Goal: Information Seeking & Learning: Learn about a topic

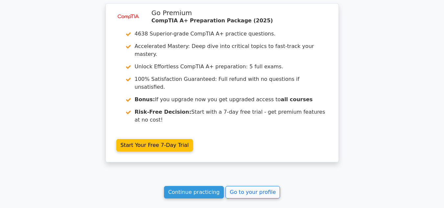
scroll to position [1133, 0]
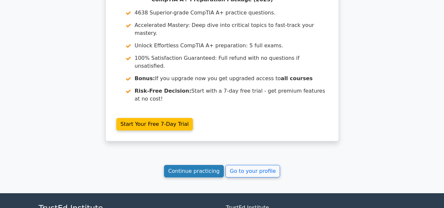
click at [200, 165] on link "Continue practicing" at bounding box center [194, 171] width 60 height 12
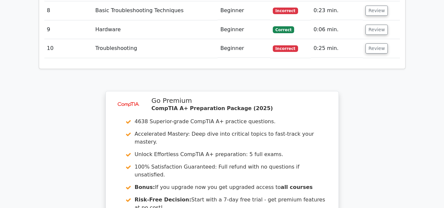
scroll to position [1116, 0]
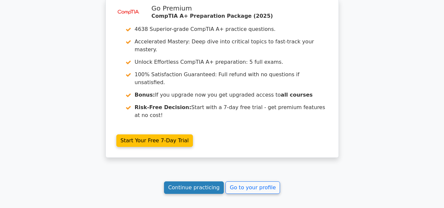
click at [197, 181] on link "Continue practicing" at bounding box center [194, 187] width 60 height 12
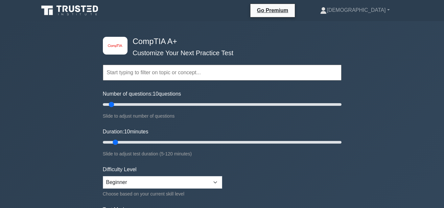
click at [134, 71] on input "text" at bounding box center [222, 73] width 238 height 16
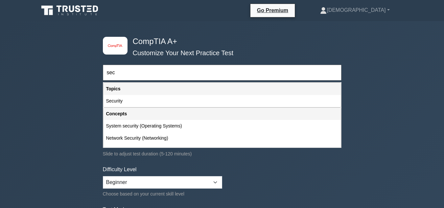
click at [146, 98] on div "Security" at bounding box center [221, 101] width 237 height 12
type input "Security"
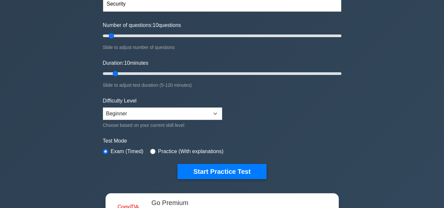
scroll to position [131, 0]
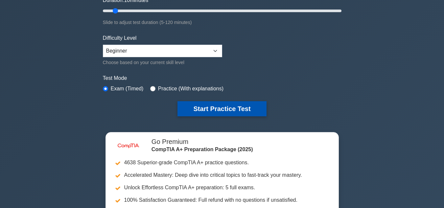
click at [222, 110] on button "Start Practice Test" at bounding box center [221, 108] width 89 height 15
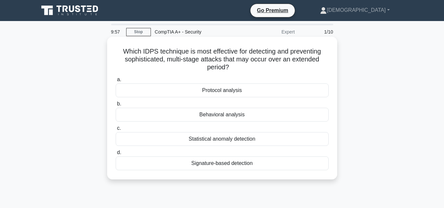
drag, startPoint x: 122, startPoint y: 53, endPoint x: 253, endPoint y: 160, distance: 169.4
click at [253, 160] on div "Which IDPS technique is most effective for detecting and preventing sophisticat…" at bounding box center [222, 107] width 225 height 137
copy div "Which IDPS technique is most effective for detecting and preventing sophisticat…"
click at [182, 50] on h5 "Which IDPS technique is most effective for detecting and preventing sophisticat…" at bounding box center [222, 59] width 214 height 24
click at [193, 112] on div "Behavioral analysis" at bounding box center [222, 115] width 213 height 14
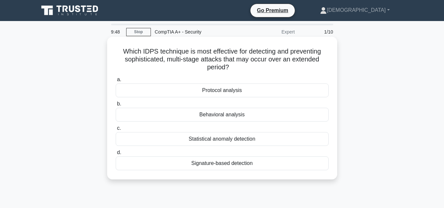
click at [116, 106] on input "b. Behavioral analysis" at bounding box center [116, 104] width 0 height 4
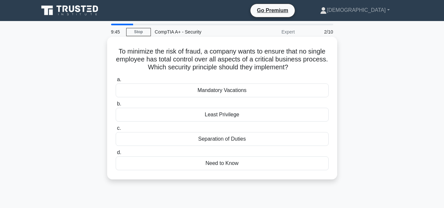
drag, startPoint x: 115, startPoint y: 49, endPoint x: 245, endPoint y: 164, distance: 173.2
click at [245, 164] on div "To minimize the risk of fraud, a company wants to ensure that no single employe…" at bounding box center [222, 107] width 225 height 137
copy div "To minimize the risk of fraud, a company wants to ensure that no single employe…"
click at [163, 64] on h5 "To minimize the risk of fraud, a company wants to ensure that no single employe…" at bounding box center [222, 59] width 214 height 24
click at [172, 141] on div "Separation of Duties" at bounding box center [222, 139] width 213 height 14
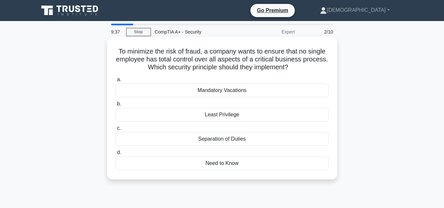
click at [116, 130] on input "c. Separation of Duties" at bounding box center [116, 128] width 0 height 4
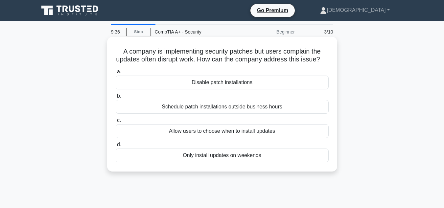
drag, startPoint x: 120, startPoint y: 51, endPoint x: 278, endPoint y: 157, distance: 189.6
click at [278, 160] on div "A company is implementing security patches but users complain the updates often…" at bounding box center [222, 103] width 225 height 129
copy div "A company is implementing security patches but users complain the updates often…"
click at [167, 58] on h5 "A company is implementing security patches but users complain the updates often…" at bounding box center [222, 55] width 214 height 16
click at [182, 114] on div "Schedule patch installations outside business hours" at bounding box center [222, 107] width 213 height 14
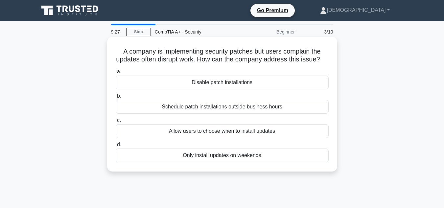
click at [154, 114] on div "Schedule patch installations outside business hours" at bounding box center [222, 107] width 213 height 14
click at [116, 98] on input "b. Schedule patch installations outside business hours" at bounding box center [116, 96] width 0 height 4
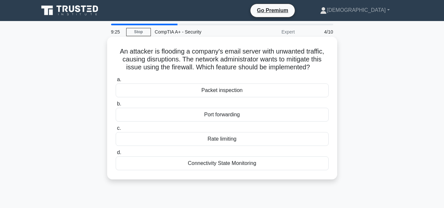
drag, startPoint x: 113, startPoint y: 47, endPoint x: 261, endPoint y: 163, distance: 187.8
click at [261, 163] on div "An attacker is flooding a company's email server with unwanted traffic, causing…" at bounding box center [222, 107] width 225 height 137
copy div "An attacker is flooding a company's email server with unwanted traffic, causing…"
click at [161, 60] on h5 "An attacker is flooding a company's email server with unwanted traffic, causing…" at bounding box center [222, 59] width 214 height 24
click at [178, 139] on div "Rate limiting" at bounding box center [222, 139] width 213 height 14
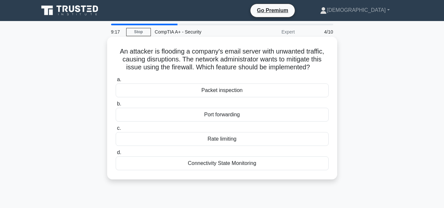
click at [116, 130] on input "c. Rate limiting" at bounding box center [116, 128] width 0 height 4
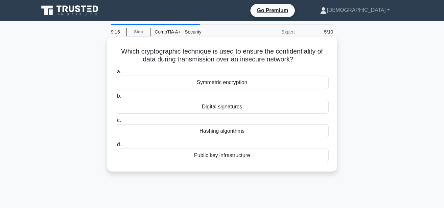
drag, startPoint x: 119, startPoint y: 53, endPoint x: 266, endPoint y: 154, distance: 178.3
click at [266, 154] on div "Which cryptographic technique is used to ensure the confidentiality of data dur…" at bounding box center [222, 103] width 225 height 129
copy div "Which cryptographic technique is used to ensure the confidentiality of data dur…"
click at [136, 54] on h5 "Which cryptographic technique is used to ensure the confidentiality of data dur…" at bounding box center [222, 55] width 214 height 16
click at [146, 84] on div "Symmetric encryption" at bounding box center [222, 83] width 213 height 14
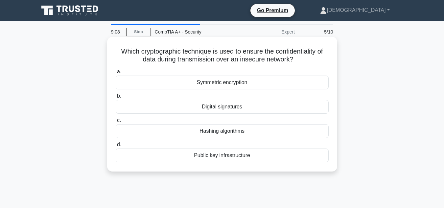
click at [116, 74] on input "a. Symmetric encryption" at bounding box center [116, 72] width 0 height 4
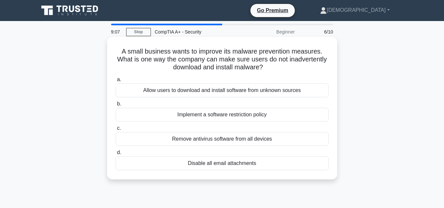
drag, startPoint x: 117, startPoint y: 53, endPoint x: 269, endPoint y: 170, distance: 191.2
click at [269, 171] on div "A small business wants to improve its malware prevention measures. What is one …" at bounding box center [222, 107] width 225 height 137
copy div "A small business wants to improve its malware prevention measures. What is one …"
click at [182, 61] on h5 "A small business wants to improve its malware prevention measures. What is one …" at bounding box center [222, 59] width 214 height 24
click at [170, 116] on div "Implement a software restriction policy" at bounding box center [222, 115] width 213 height 14
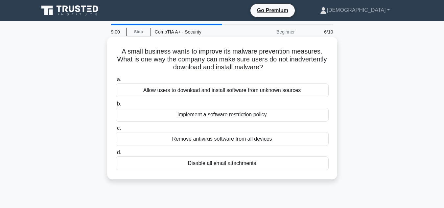
click at [116, 106] on input "b. Implement a software restriction policy" at bounding box center [116, 104] width 0 height 4
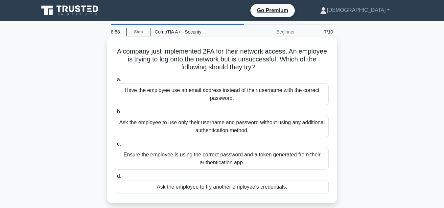
click at [170, 125] on div "Ask the employee to use only their username and password without using any addi…" at bounding box center [222, 127] width 213 height 22
click at [116, 114] on input "b. Ask the employee to use only their username and password without using any a…" at bounding box center [116, 112] width 0 height 4
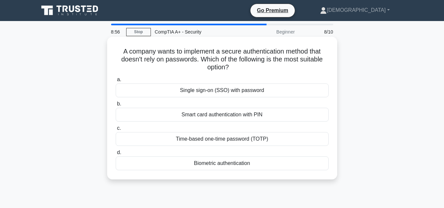
drag, startPoint x: 120, startPoint y: 51, endPoint x: 261, endPoint y: 168, distance: 183.3
click at [261, 168] on div "A company wants to implement a secure authentication method that doesn't rely o…" at bounding box center [222, 107] width 225 height 137
copy div "A company wants to implement a secure authentication method that doesn't rely o…"
click at [187, 52] on h5 "A company wants to implement a secure authentication method that doesn't rely o…" at bounding box center [222, 59] width 214 height 24
click at [203, 163] on div "Biometric authentication" at bounding box center [222, 163] width 213 height 14
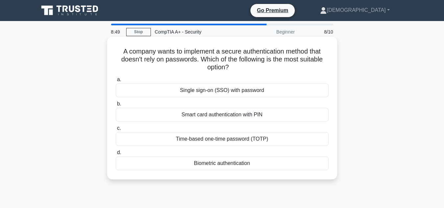
click at [116, 155] on input "d. Biometric authentication" at bounding box center [116, 152] width 0 height 4
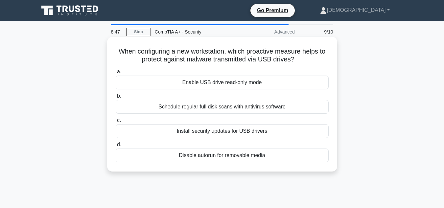
drag, startPoint x: 117, startPoint y: 56, endPoint x: 268, endPoint y: 157, distance: 181.7
click at [268, 157] on div "When configuring a new workstation, which proactive measure helps to protect ag…" at bounding box center [222, 103] width 225 height 129
copy div "When configuring a new workstation, which proactive measure helps to protect ag…"
click at [201, 58] on h5 "When configuring a new workstation, which proactive measure helps to protect ag…" at bounding box center [222, 55] width 214 height 16
click at [197, 53] on h5 "When configuring a new workstation, which proactive measure helps to protect ag…" at bounding box center [222, 55] width 214 height 16
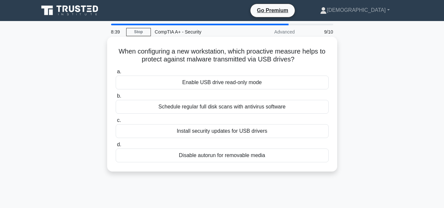
click at [191, 156] on div "Disable autorun for removable media" at bounding box center [222, 155] width 213 height 14
click at [116, 147] on input "d. Disable autorun for removable media" at bounding box center [116, 144] width 0 height 4
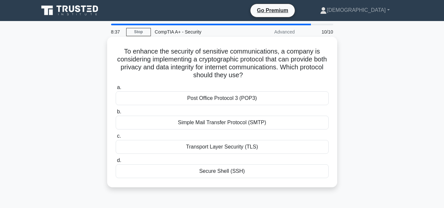
drag, startPoint x: 140, startPoint y: 72, endPoint x: 260, endPoint y: 169, distance: 154.8
click at [260, 169] on div "To enhance the security of sensitive communications, a company is considering i…" at bounding box center [222, 111] width 225 height 145
copy div "To enhance the security of sensitive communications, a company is considering i…"
click at [153, 51] on h5 "To enhance the security of sensitive communications, a company is considering i…" at bounding box center [222, 63] width 214 height 32
click at [216, 123] on div "Simple Mail Transfer Protocol (SMTP)" at bounding box center [222, 123] width 213 height 14
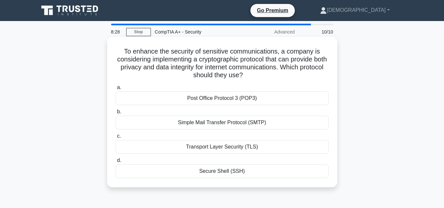
click at [116, 114] on input "b. Simple Mail Transfer Protocol (SMTP)" at bounding box center [116, 112] width 0 height 4
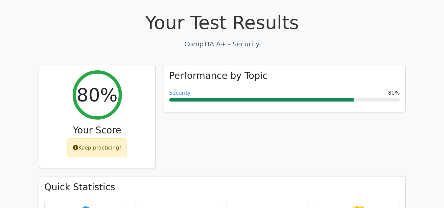
scroll to position [197, 0]
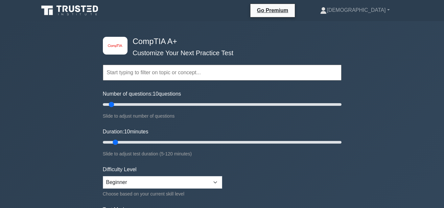
click at [155, 75] on input "text" at bounding box center [222, 73] width 238 height 16
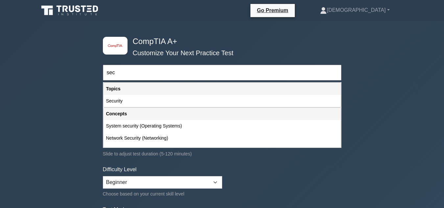
click at [134, 99] on div "Security" at bounding box center [221, 101] width 237 height 12
type input "Security"
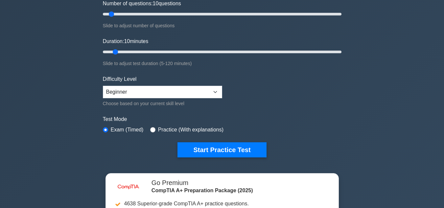
scroll to position [98, 0]
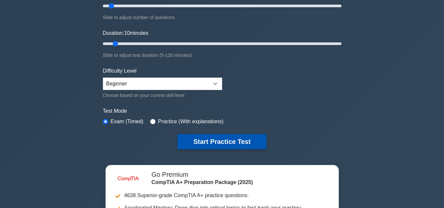
click at [215, 141] on button "Start Practice Test" at bounding box center [221, 141] width 89 height 15
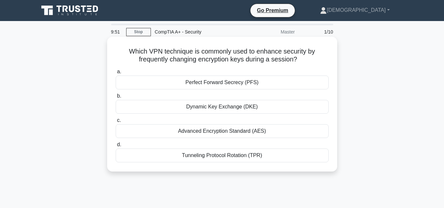
click at [299, 60] on h5 "Which VPN technique is commonly used to enhance security by frequently changing…" at bounding box center [222, 55] width 214 height 16
click at [230, 133] on div "Advanced Encryption Standard (AES)" at bounding box center [222, 131] width 213 height 14
click at [116, 122] on input "c. Advanced Encryption Standard (AES)" at bounding box center [116, 120] width 0 height 4
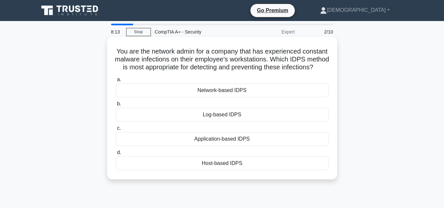
drag, startPoint x: 241, startPoint y: 78, endPoint x: 188, endPoint y: 150, distance: 89.1
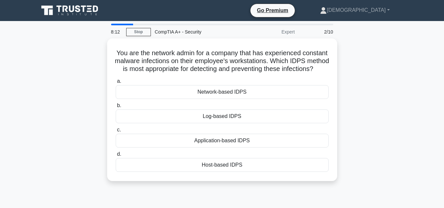
drag, startPoint x: 188, startPoint y: 150, endPoint x: 63, endPoint y: 68, distance: 149.4
click at [63, 68] on div "You are the network admin for a company that has experienced constant malware i…" at bounding box center [222, 113] width 374 height 150
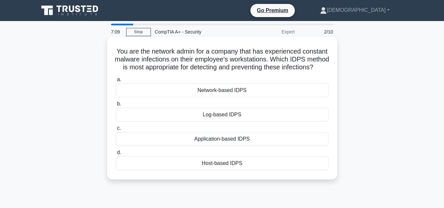
click at [229, 97] on div "Network-based IDPS" at bounding box center [222, 90] width 213 height 14
click at [116, 82] on input "a. Network-based IDPS" at bounding box center [116, 79] width 0 height 4
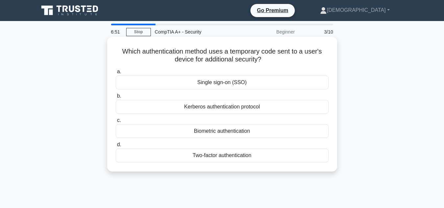
click at [227, 157] on div "Two-factor authentication" at bounding box center [222, 155] width 213 height 14
click at [116, 147] on input "d. Two-factor authentication" at bounding box center [116, 144] width 0 height 4
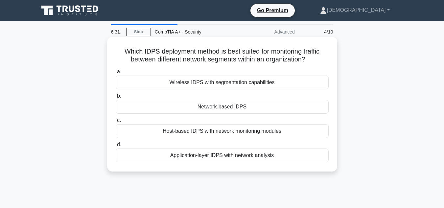
click at [246, 85] on div "Wireless IDPS with segmentation capabilities" at bounding box center [222, 83] width 213 height 14
click at [116, 74] on input "a. Wireless IDPS with segmentation capabilities" at bounding box center [116, 72] width 0 height 4
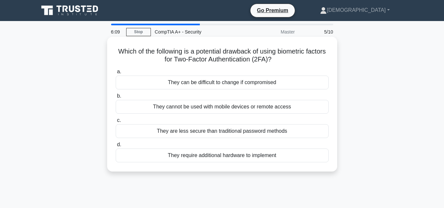
click at [220, 84] on div "They can be difficult to change if compromised" at bounding box center [222, 83] width 213 height 14
click at [116, 74] on input "a. They can be difficult to change if compromised" at bounding box center [116, 72] width 0 height 4
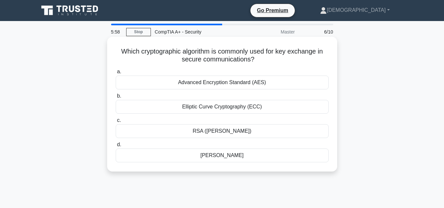
click at [218, 84] on div "Advanced Encryption Standard (AES)" at bounding box center [222, 83] width 213 height 14
click at [116, 74] on input "a. Advanced Encryption Standard (AES)" at bounding box center [116, 72] width 0 height 4
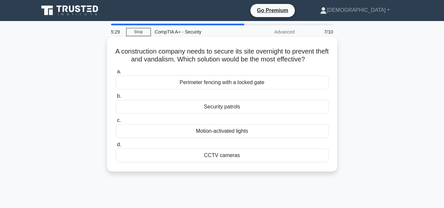
click at [226, 158] on div "CCTV cameras" at bounding box center [222, 155] width 213 height 14
click at [116, 147] on input "d. CCTV cameras" at bounding box center [116, 144] width 0 height 4
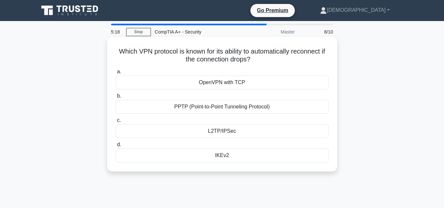
click at [234, 83] on div "OpenVPN with TCP" at bounding box center [222, 83] width 213 height 14
click at [116, 74] on input "a. OpenVPN with TCP" at bounding box center [116, 72] width 0 height 4
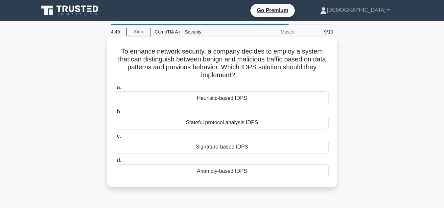
click at [216, 122] on div "Stateful protocol analysis IDPS" at bounding box center [222, 123] width 213 height 14
click at [116, 114] on input "b. Stateful protocol analysis IDPS" at bounding box center [116, 112] width 0 height 4
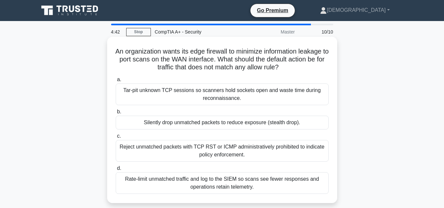
click at [215, 184] on div "Rate-limit unmatched traffic and log to the SIEM so scans see fewer responses a…" at bounding box center [222, 183] width 213 height 22
click at [116, 170] on input "d. Rate-limit unmatched traffic and log to the SIEM so scans see fewer response…" at bounding box center [116, 168] width 0 height 4
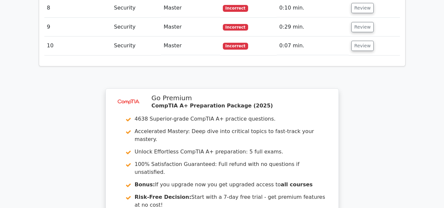
scroll to position [1080, 0]
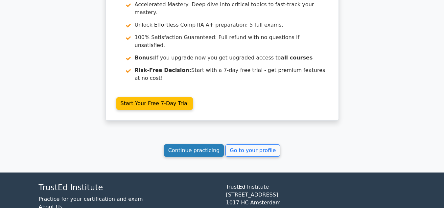
click at [193, 144] on link "Continue practicing" at bounding box center [194, 150] width 60 height 12
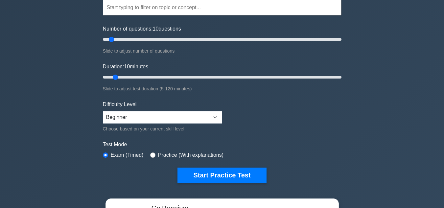
scroll to position [66, 0]
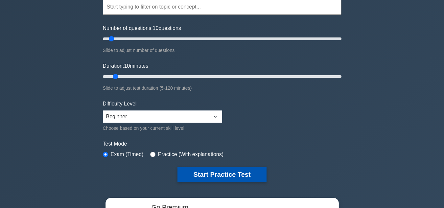
click at [204, 170] on button "Start Practice Test" at bounding box center [221, 174] width 89 height 15
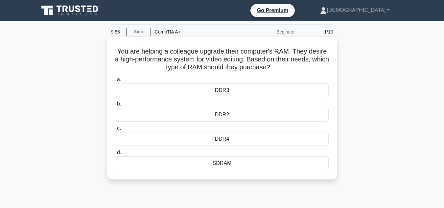
click at [189, 92] on div "DDR3" at bounding box center [222, 90] width 213 height 14
click at [116, 82] on input "a. DDR3" at bounding box center [116, 79] width 0 height 4
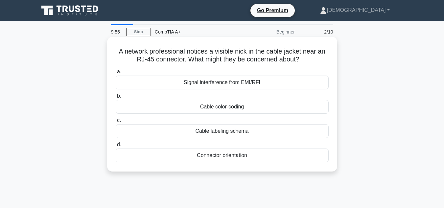
click at [197, 108] on div "Cable color-coding" at bounding box center [222, 107] width 213 height 14
click at [116, 98] on input "b. Cable color-coding" at bounding box center [116, 96] width 0 height 4
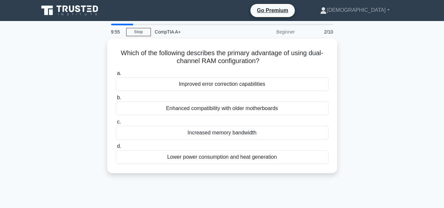
click at [197, 108] on div "Enhanced compatibility with older motherboards" at bounding box center [222, 108] width 213 height 14
click at [116, 100] on input "b. Enhanced compatibility with older motherboards" at bounding box center [116, 98] width 0 height 4
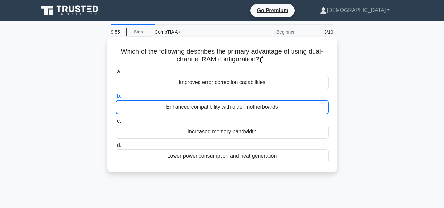
click at [197, 108] on div "Enhanced compatibility with older motherboards" at bounding box center [222, 107] width 213 height 14
click at [116, 98] on input "b. Enhanced compatibility with older motherboards" at bounding box center [116, 96] width 0 height 4
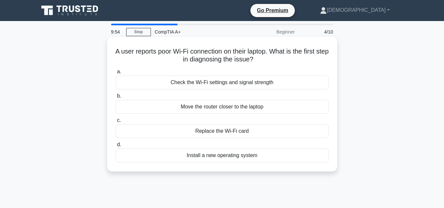
click at [189, 113] on div "Move the router closer to the laptop" at bounding box center [222, 107] width 213 height 14
click at [116, 98] on input "b. Move the router closer to the laptop" at bounding box center [116, 96] width 0 height 4
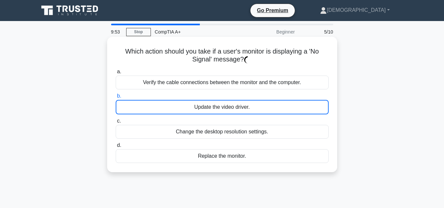
click at [159, 110] on div "Update the video driver." at bounding box center [222, 107] width 213 height 14
click at [116, 98] on input "b. Update the video driver." at bounding box center [116, 96] width 0 height 4
click at [159, 110] on div "Update the video driver." at bounding box center [222, 107] width 213 height 14
click at [116, 98] on input "b. Update the video driver." at bounding box center [116, 96] width 0 height 4
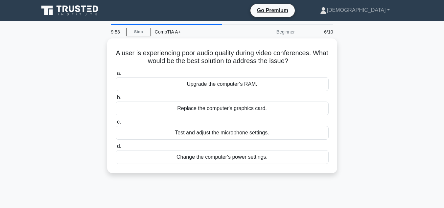
click at [158, 109] on div "Replace the computer's graphics card." at bounding box center [222, 108] width 213 height 14
click at [116, 100] on input "b. Replace the computer's graphics card." at bounding box center [116, 98] width 0 height 4
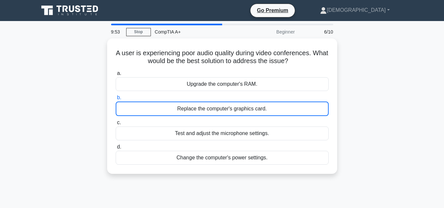
click at [158, 109] on div "Replace the computer's graphics card." at bounding box center [222, 108] width 213 height 14
click at [116, 100] on input "b. Replace the computer's graphics card." at bounding box center [116, 98] width 0 height 4
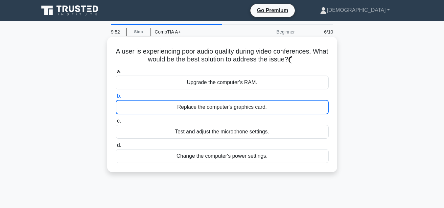
click at [158, 109] on div "Replace the computer's graphics card." at bounding box center [222, 107] width 213 height 14
click at [116, 98] on input "b. Replace the computer's graphics card." at bounding box center [116, 96] width 0 height 4
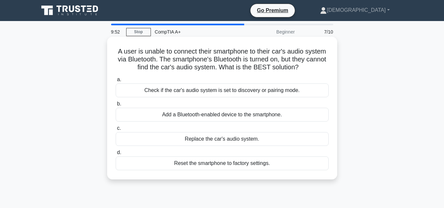
click at [158, 108] on div "Add a Bluetooth-enabled device to the smartphone." at bounding box center [222, 115] width 213 height 14
click at [116, 106] on input "b. Add a Bluetooth-enabled device to the smartphone." at bounding box center [116, 104] width 0 height 4
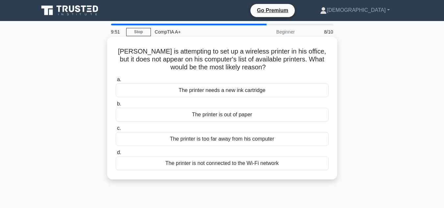
click at [158, 111] on div "The printer is out of paper" at bounding box center [222, 115] width 213 height 14
click at [116, 106] on input "b. The printer is out of paper" at bounding box center [116, 104] width 0 height 4
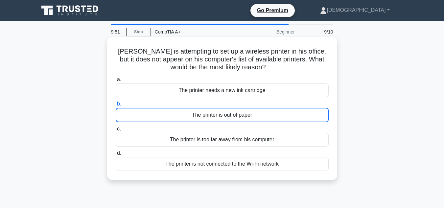
click at [160, 112] on div "The printer is out of paper" at bounding box center [222, 115] width 213 height 14
click at [116, 106] on input "b. The printer is out of paper" at bounding box center [116, 104] width 0 height 4
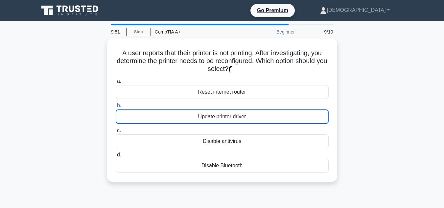
click at [160, 112] on div "Update printer driver" at bounding box center [222, 116] width 213 height 14
click at [116, 108] on input "b. Update printer driver" at bounding box center [116, 105] width 0 height 4
click at [160, 112] on div "Update printer driver" at bounding box center [222, 116] width 213 height 14
click at [116, 108] on input "b. Update printer driver" at bounding box center [116, 105] width 0 height 4
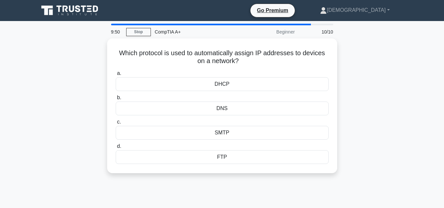
click at [160, 112] on div "DNS" at bounding box center [222, 108] width 213 height 14
click at [116, 100] on input "b. DNS" at bounding box center [116, 98] width 0 height 4
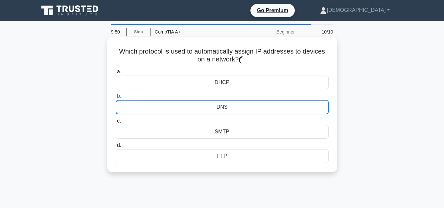
click at [160, 112] on div "DNS" at bounding box center [222, 107] width 213 height 14
click at [116, 98] on input "b. DNS" at bounding box center [116, 96] width 0 height 4
click at [160, 112] on div "DNS" at bounding box center [222, 107] width 213 height 14
click at [116, 98] on input "b. DNS" at bounding box center [116, 96] width 0 height 4
click at [160, 112] on div "DNS" at bounding box center [222, 107] width 213 height 14
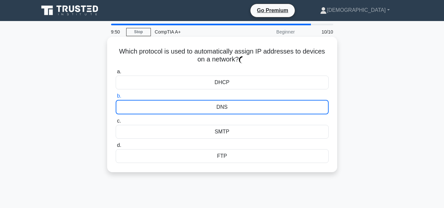
click at [116, 98] on input "b. DNS" at bounding box center [116, 96] width 0 height 4
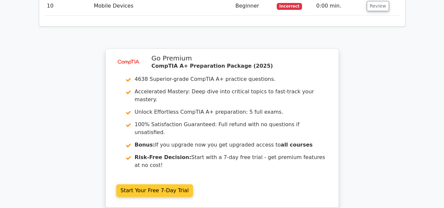
scroll to position [1064, 0]
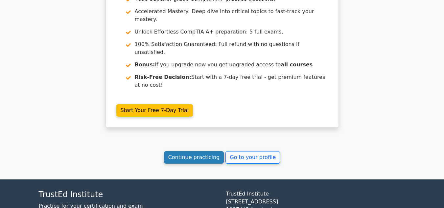
click at [197, 151] on link "Continue practicing" at bounding box center [194, 157] width 60 height 12
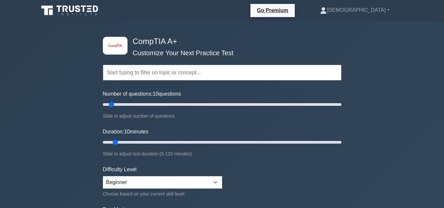
click at [150, 73] on input "text" at bounding box center [222, 73] width 238 height 16
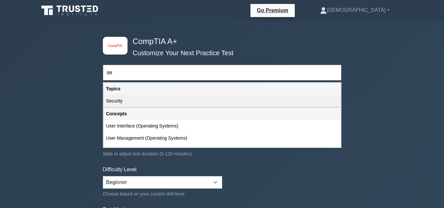
click at [213, 99] on div "Security" at bounding box center [221, 101] width 237 height 12
type input "Security"
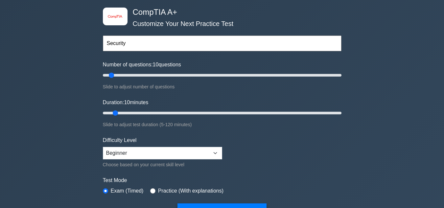
scroll to position [98, 0]
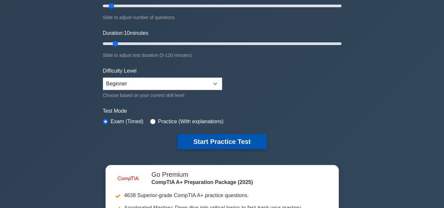
click at [222, 138] on button "Start Practice Test" at bounding box center [221, 141] width 89 height 15
